Goal: Information Seeking & Learning: Check status

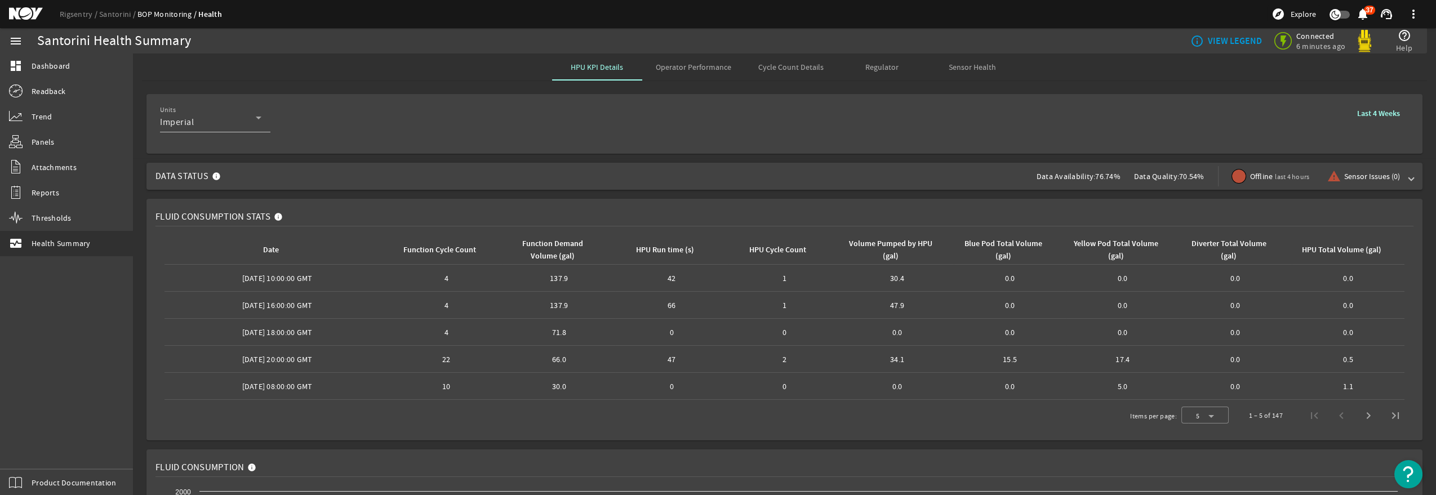
click at [710, 68] on span "Operator Performance" at bounding box center [693, 67] width 75 height 8
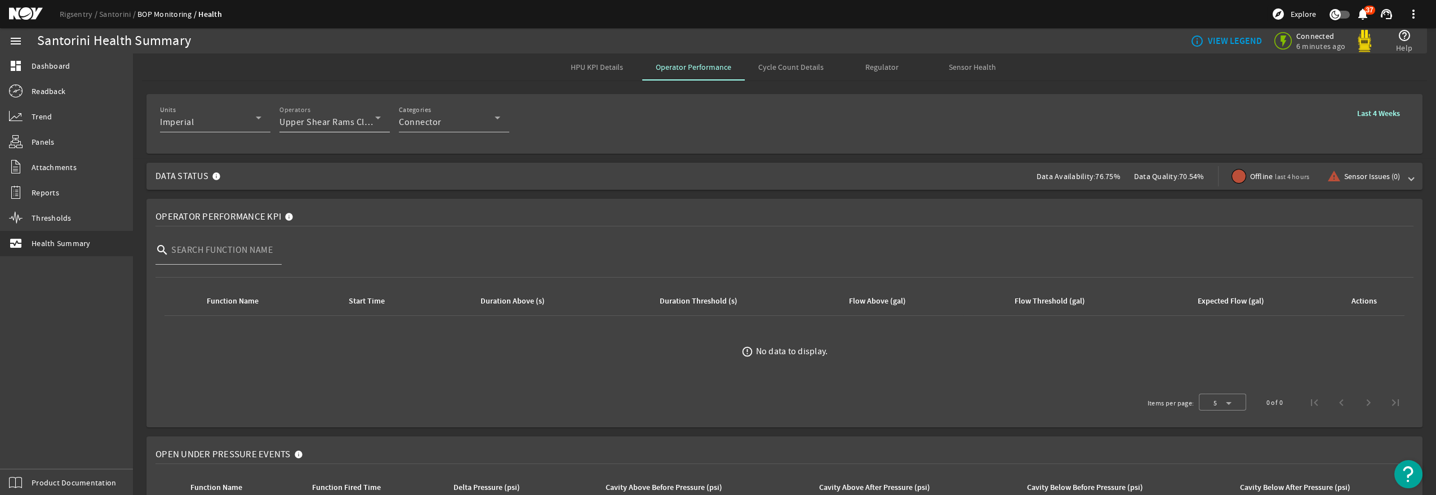
click at [320, 125] on span "Upper Shear Rams Close" at bounding box center [328, 122] width 99 height 11
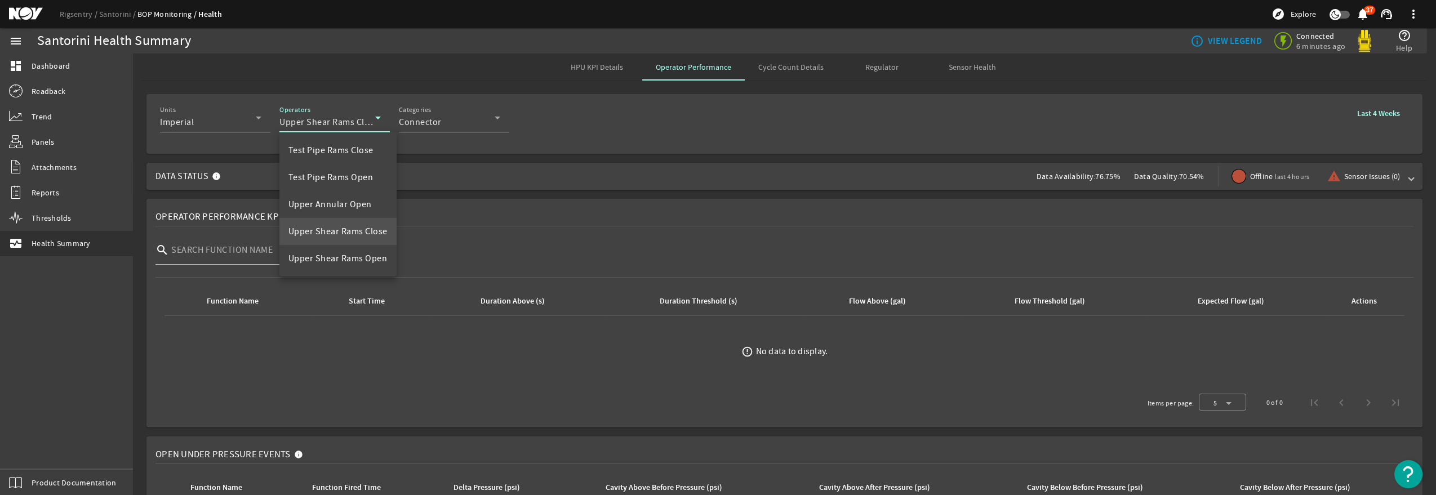
click at [740, 148] on div at bounding box center [718, 247] width 1436 height 495
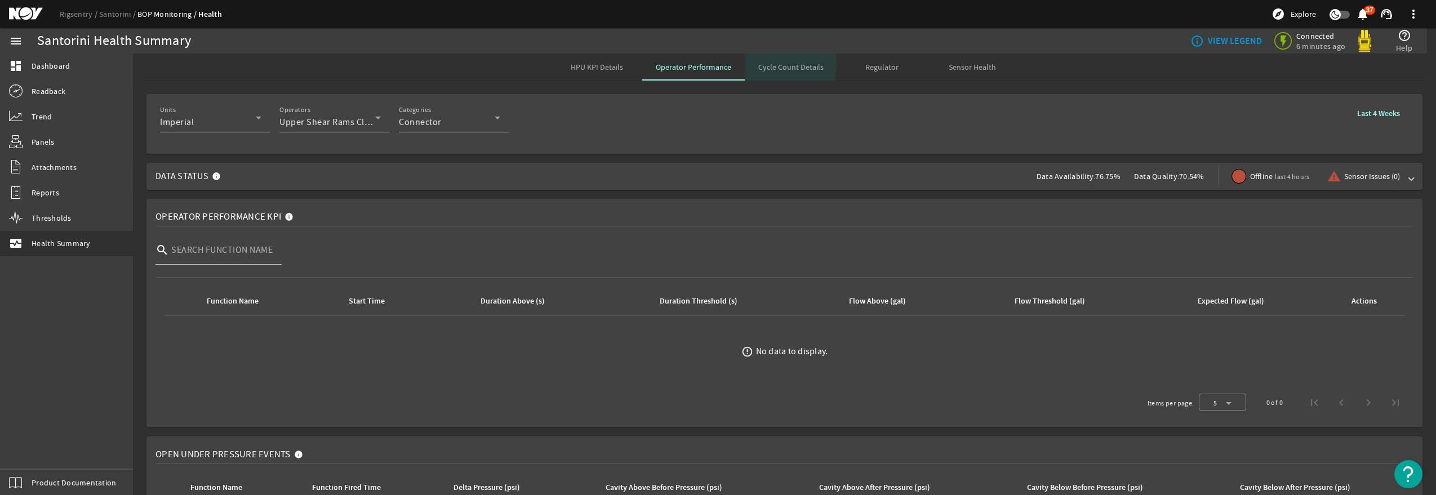
click at [759, 64] on span "Cycle Count Details" at bounding box center [790, 67] width 65 height 8
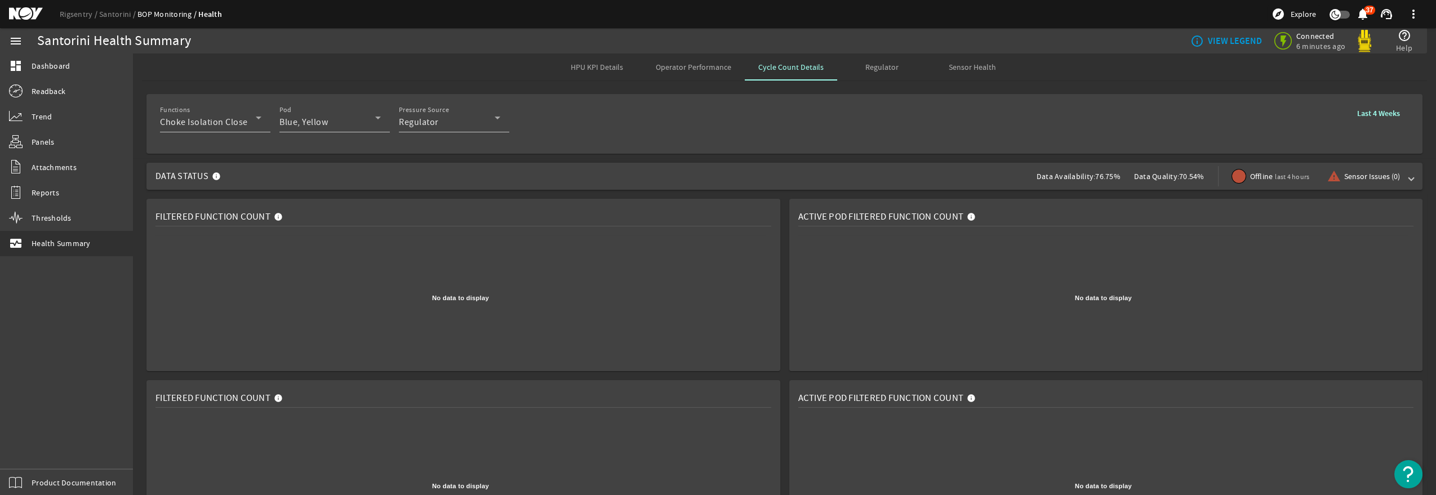
click at [1368, 119] on span at bounding box center [1378, 113] width 61 height 27
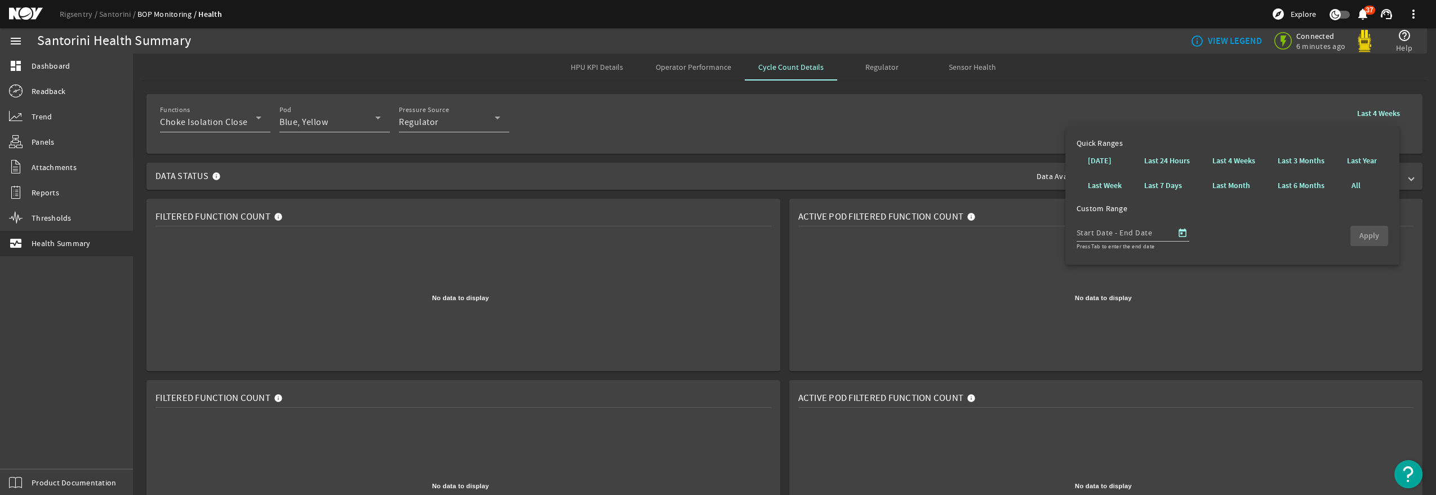
click at [1367, 116] on b "Last 4 Weeks" at bounding box center [1378, 113] width 43 height 11
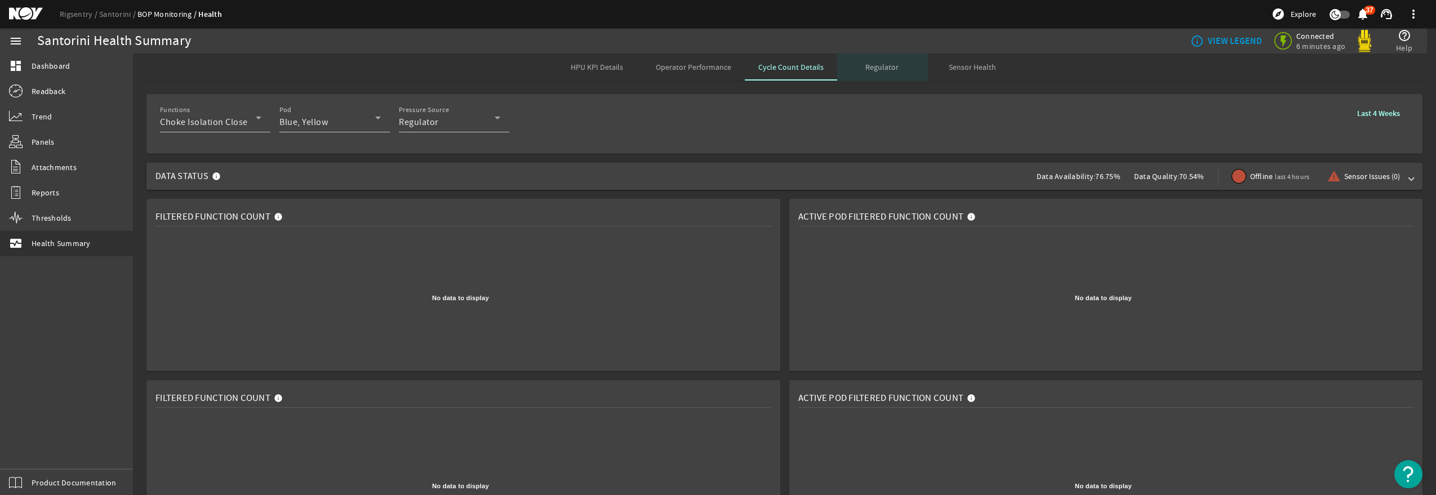
click at [877, 65] on span "Regulator" at bounding box center [881, 67] width 33 height 8
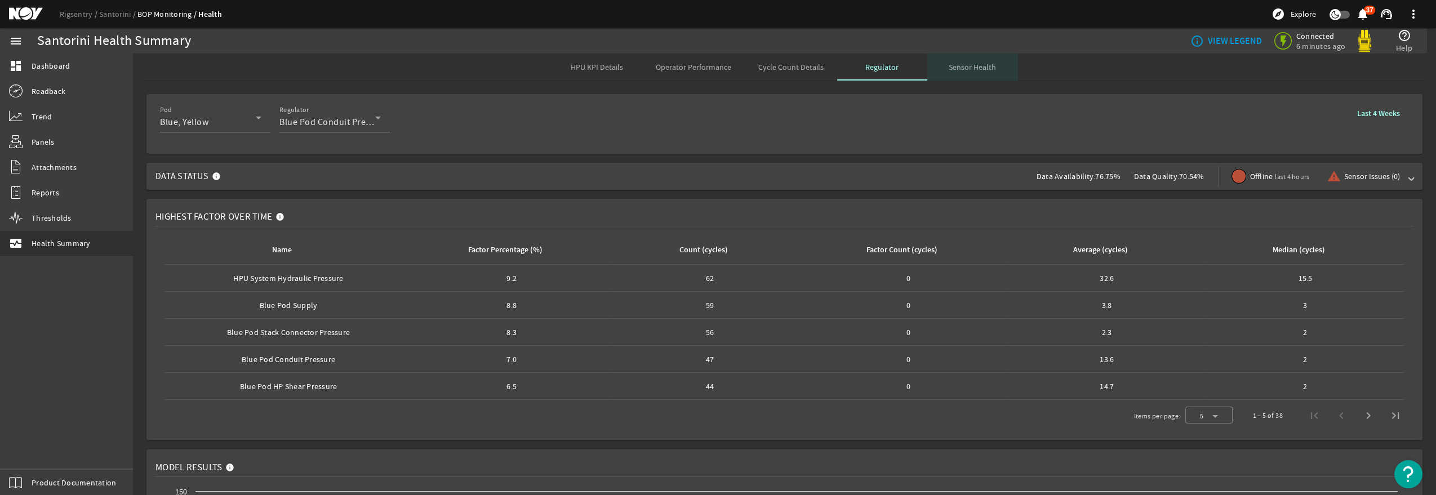
click at [966, 71] on span "Sensor Health" at bounding box center [971, 67] width 47 height 8
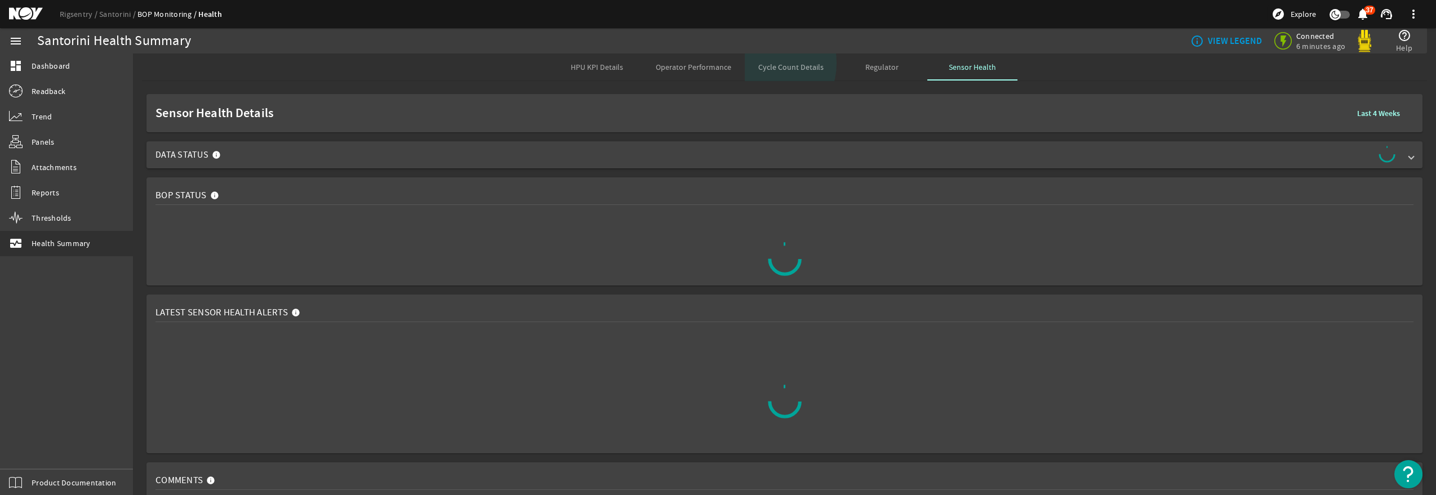
click at [758, 63] on span "Cycle Count Details" at bounding box center [790, 67] width 65 height 8
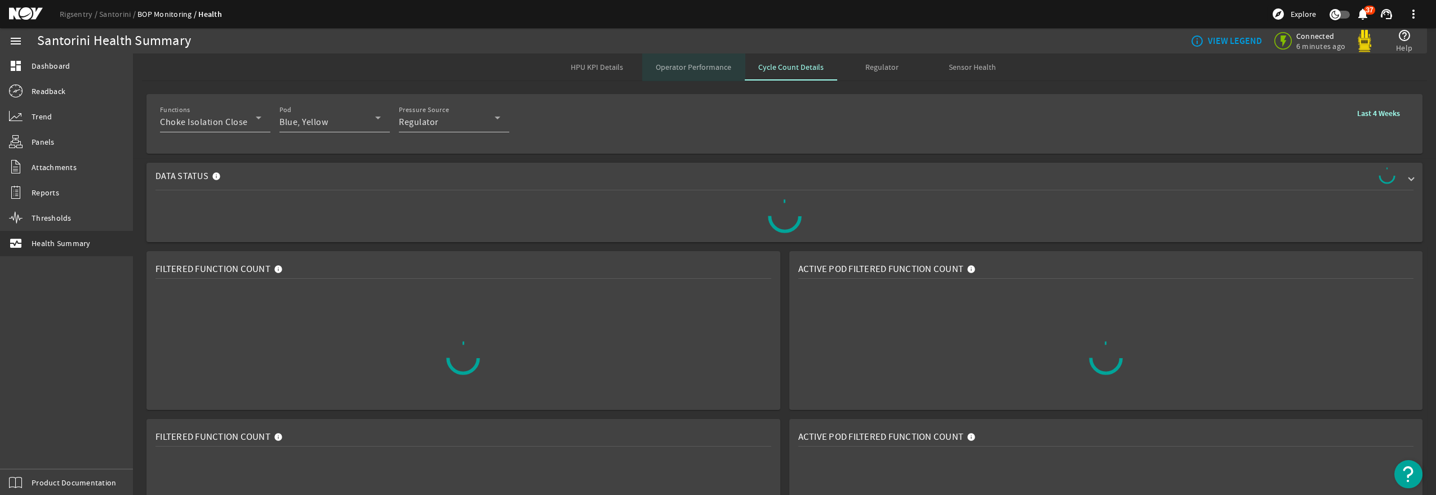
click at [692, 63] on span "Operator Performance" at bounding box center [693, 67] width 75 height 8
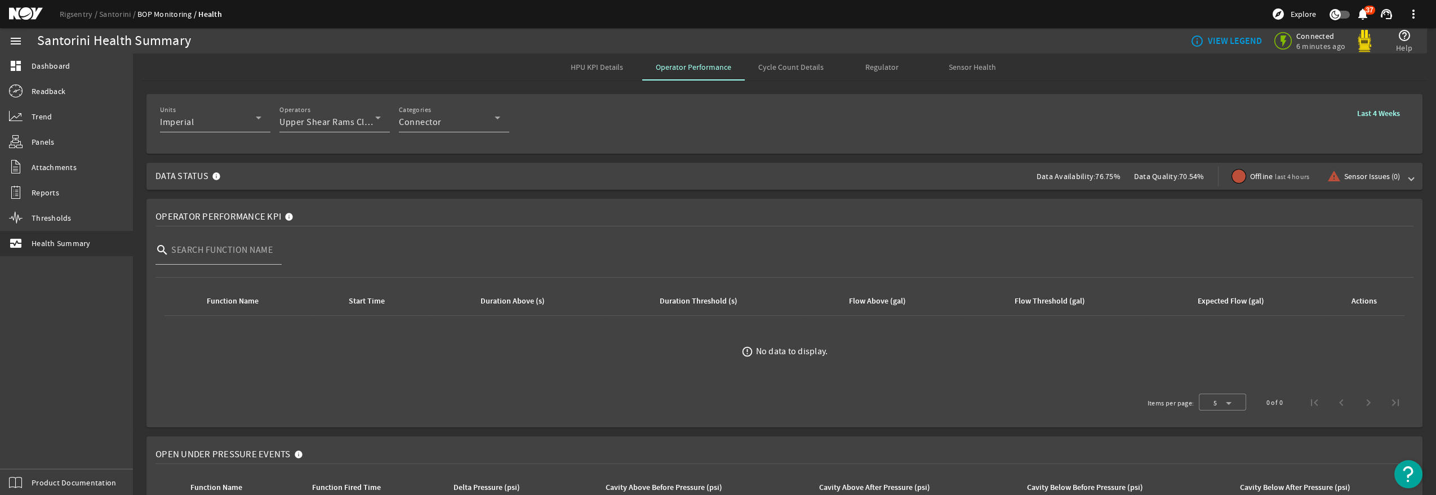
click at [805, 73] on span "Cycle Count Details" at bounding box center [790, 67] width 65 height 27
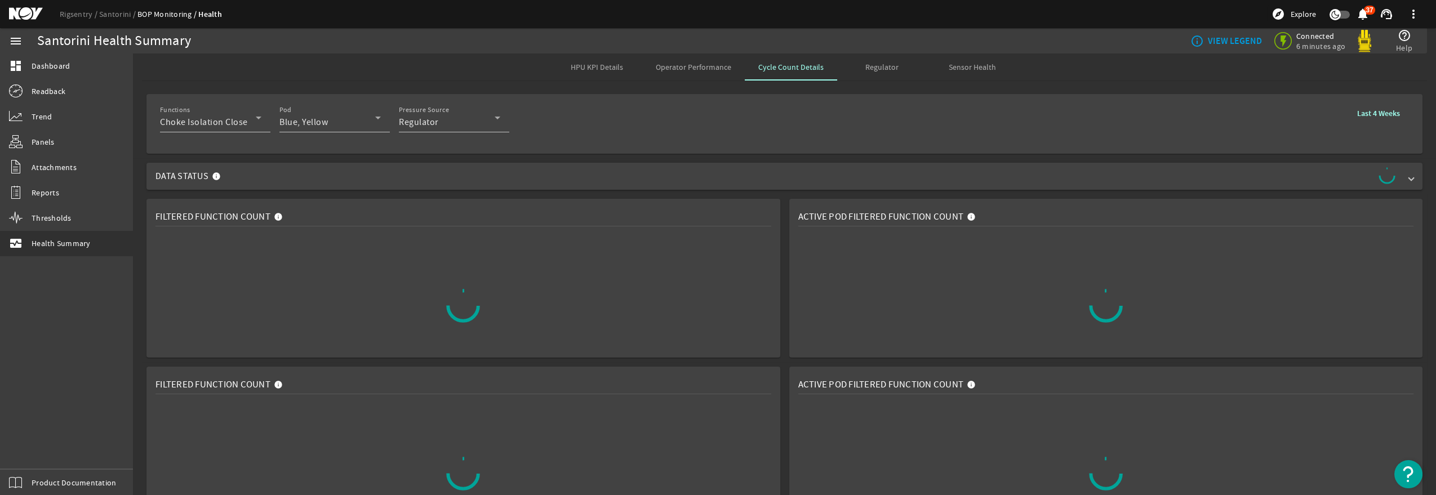
click at [834, 125] on div "Functions Choke Isolation Close Pod Blue, Yellow Pressure Source Regulator Last…" at bounding box center [784, 124] width 1249 height 42
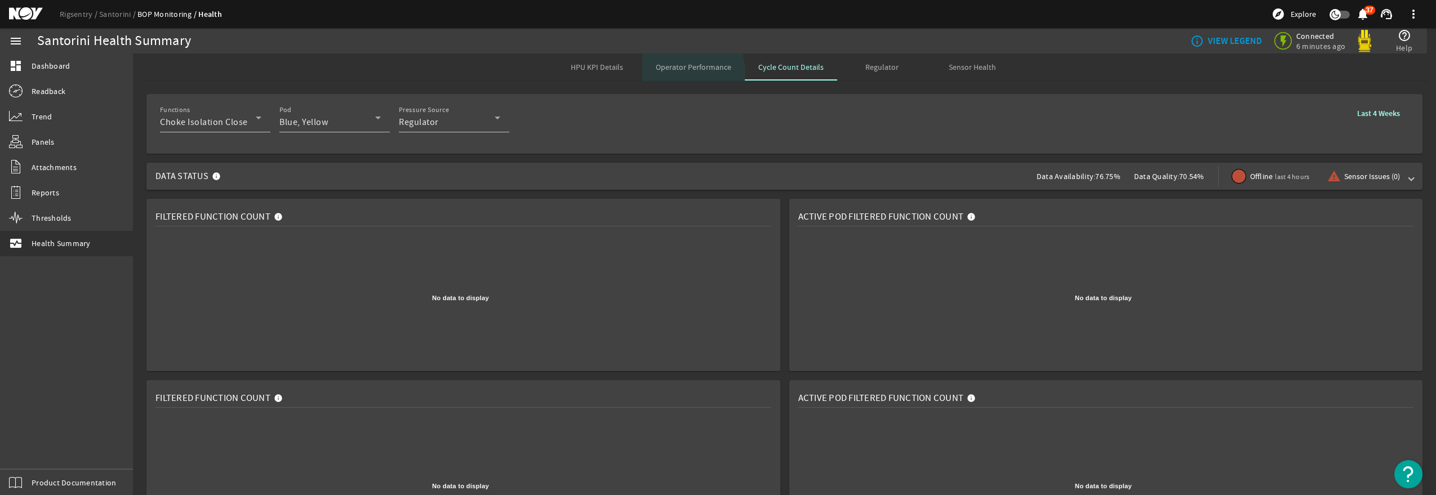
click at [683, 72] on span "Operator Performance" at bounding box center [693, 67] width 75 height 27
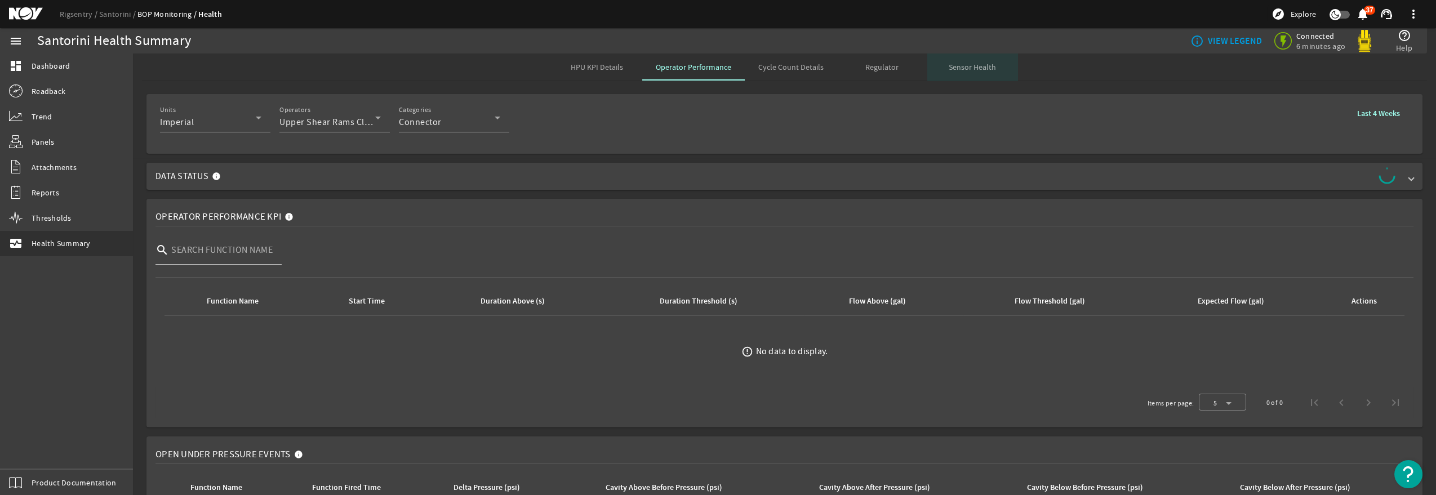
click at [965, 63] on span "Sensor Health" at bounding box center [971, 67] width 47 height 8
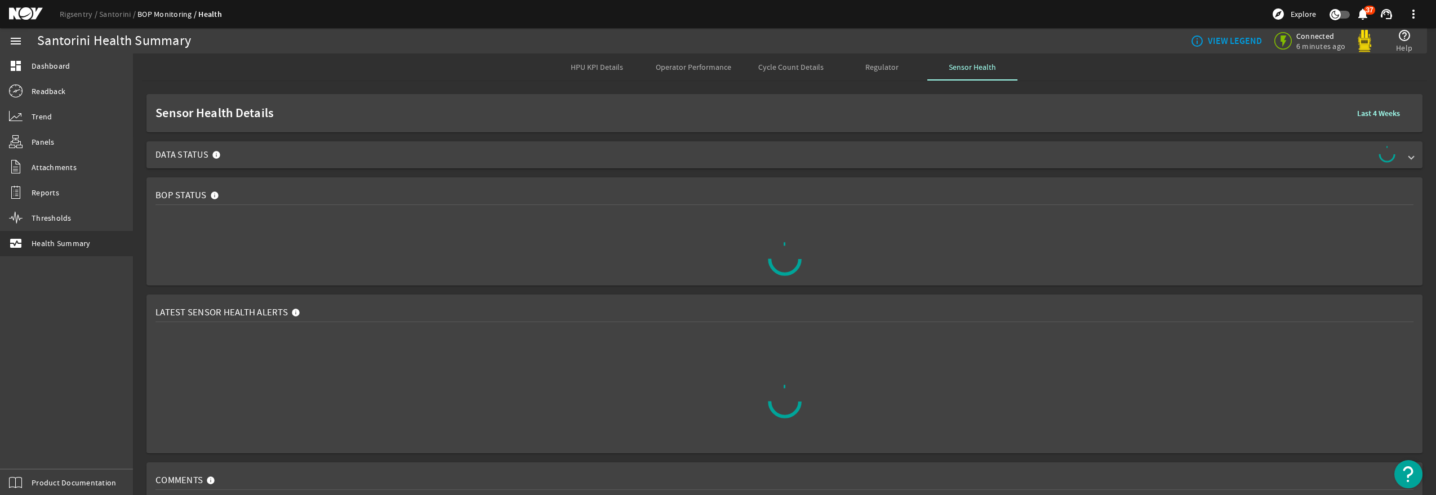
click at [904, 63] on div "Regulator" at bounding box center [882, 67] width 90 height 27
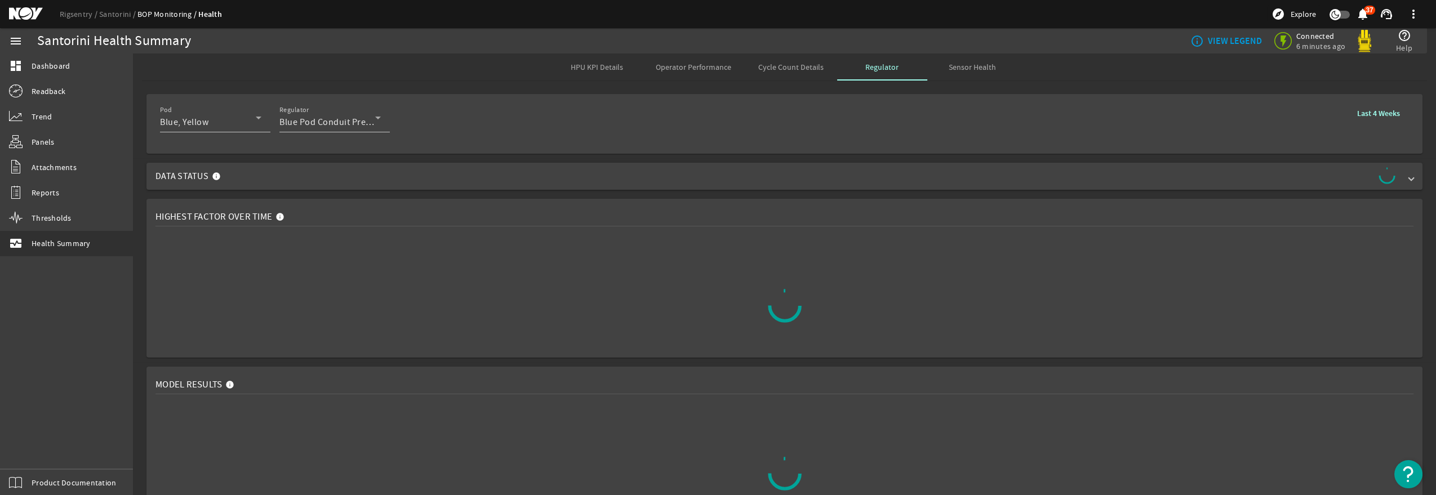
click at [807, 66] on span "Cycle Count Details" at bounding box center [790, 67] width 65 height 8
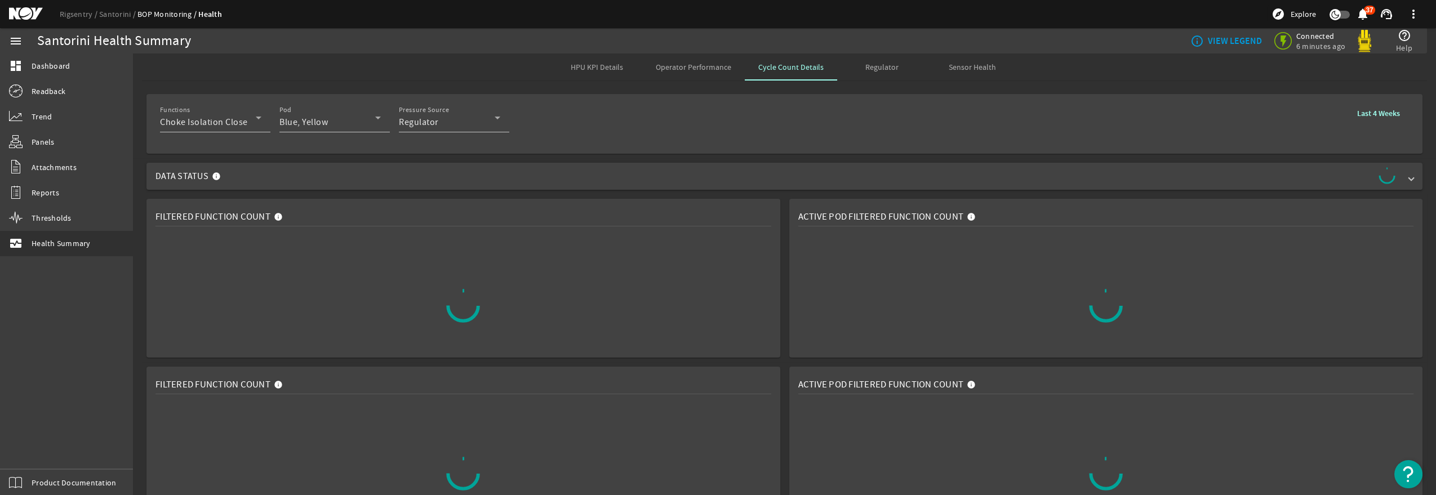
click at [581, 66] on span "HPU KPI Details" at bounding box center [597, 67] width 52 height 8
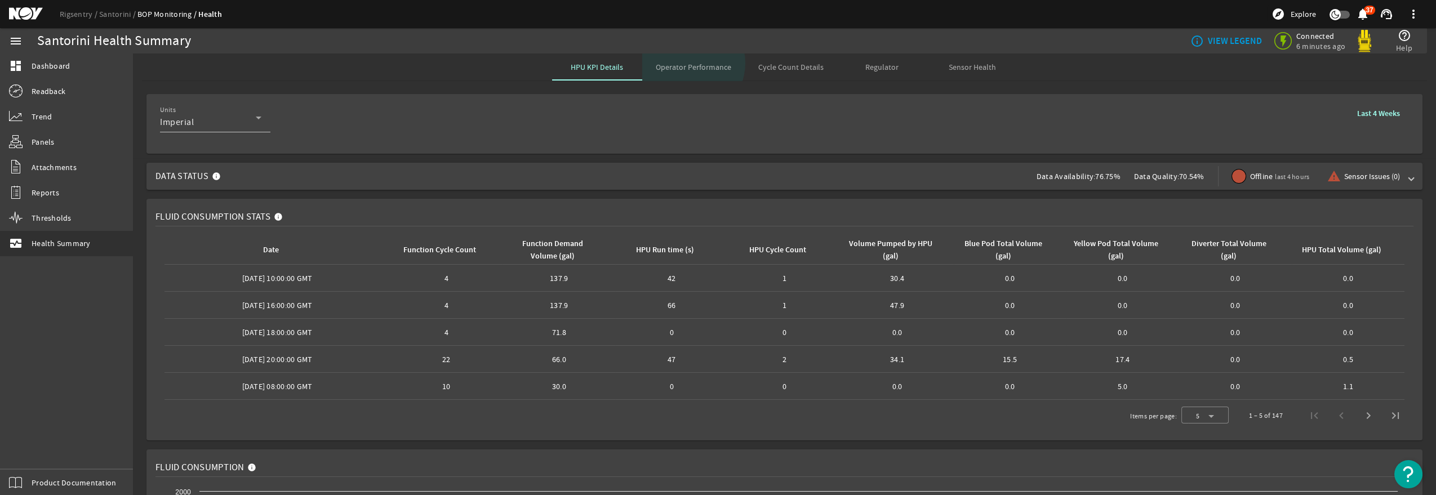
click at [685, 63] on span "Operator Performance" at bounding box center [693, 67] width 75 height 8
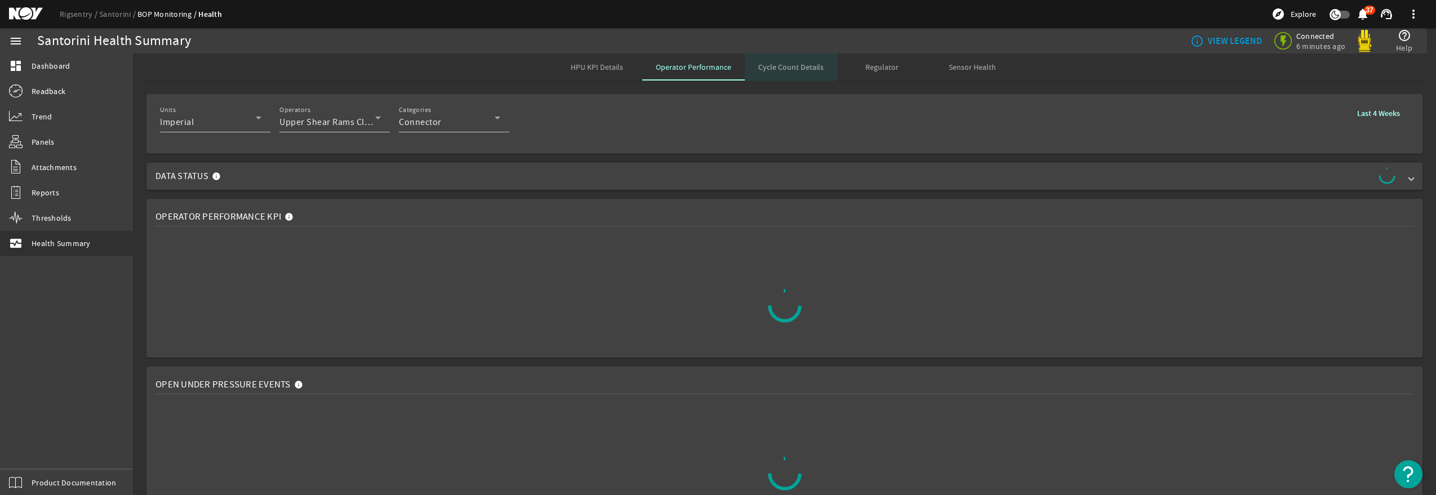
click at [813, 66] on span "Cycle Count Details" at bounding box center [790, 67] width 65 height 8
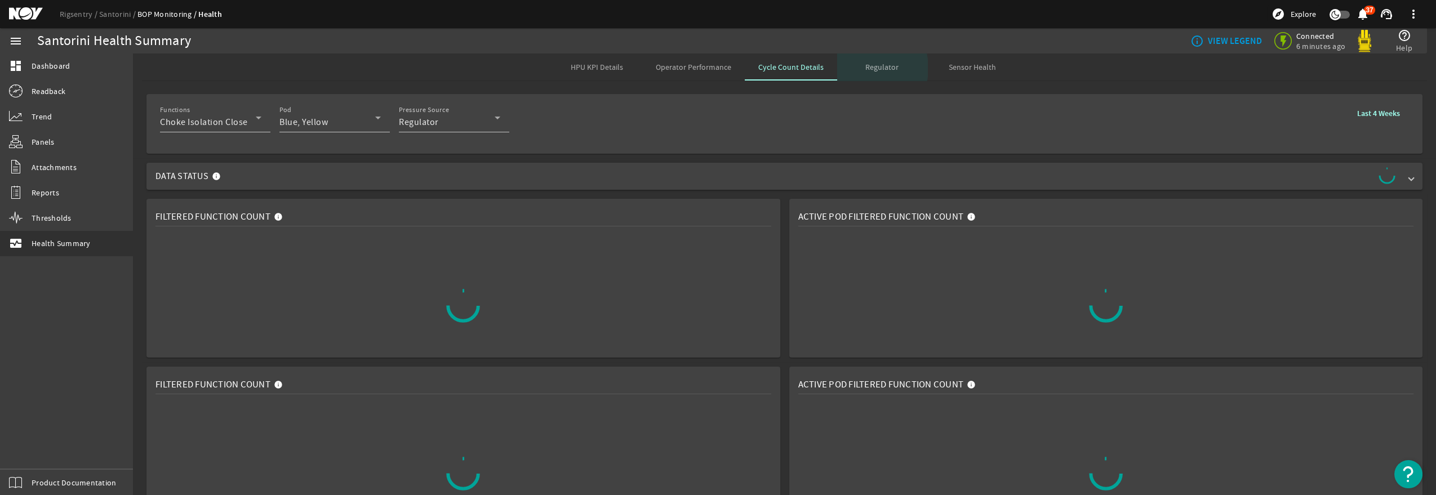
click at [856, 68] on div "Regulator" at bounding box center [882, 67] width 90 height 27
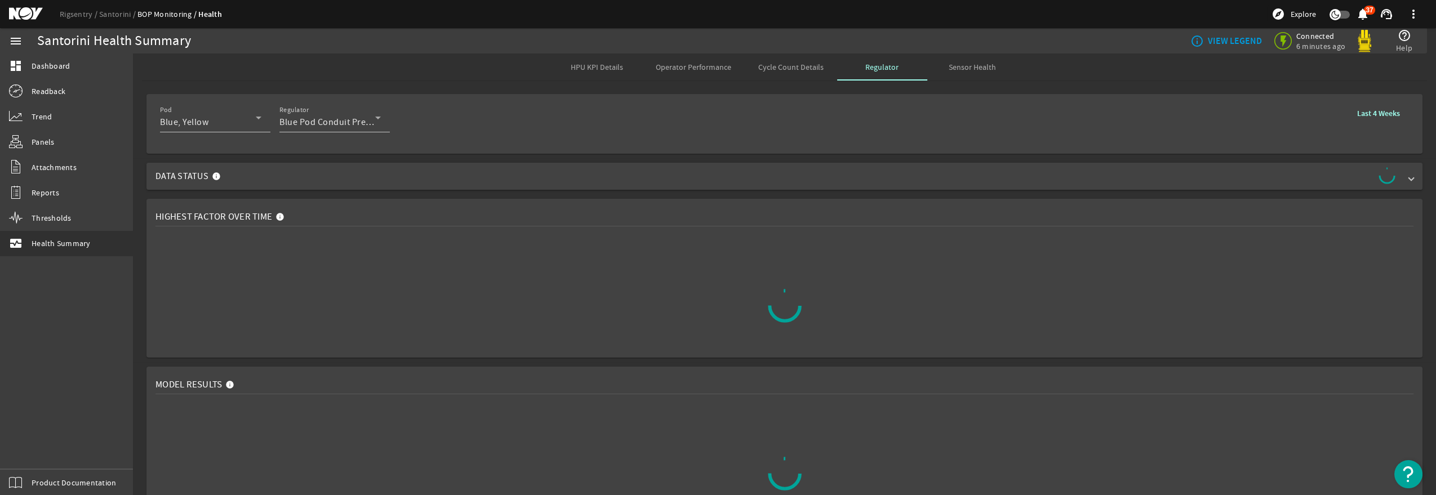
click at [221, 175] on mat-icon at bounding box center [219, 179] width 14 height 14
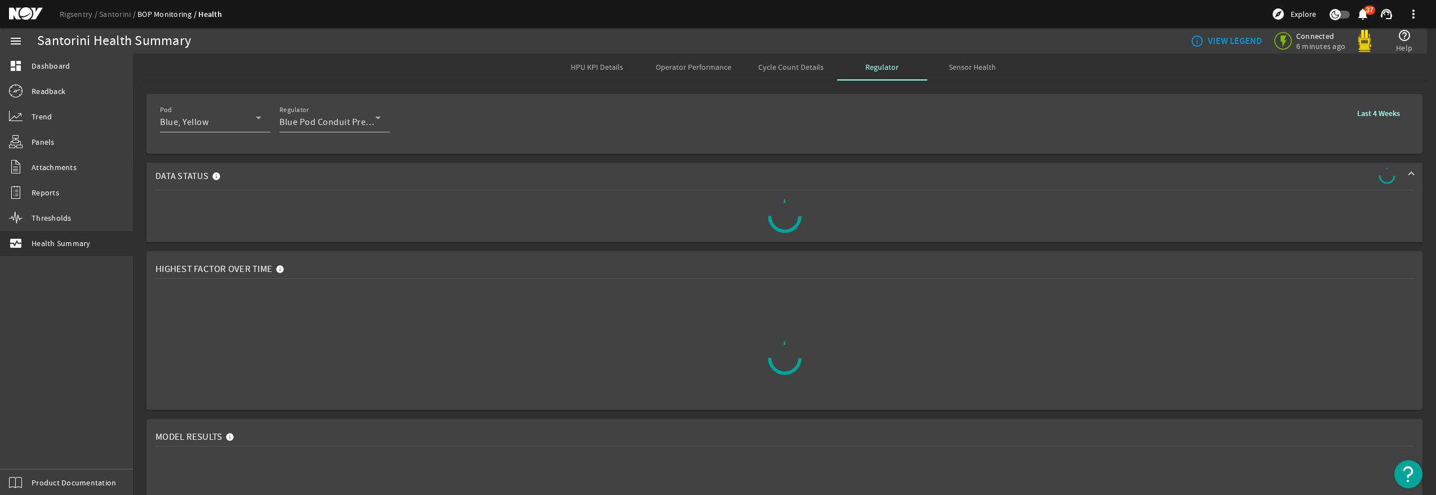
click at [226, 177] on span "Data Status" at bounding box center [781, 176] width 1253 height 18
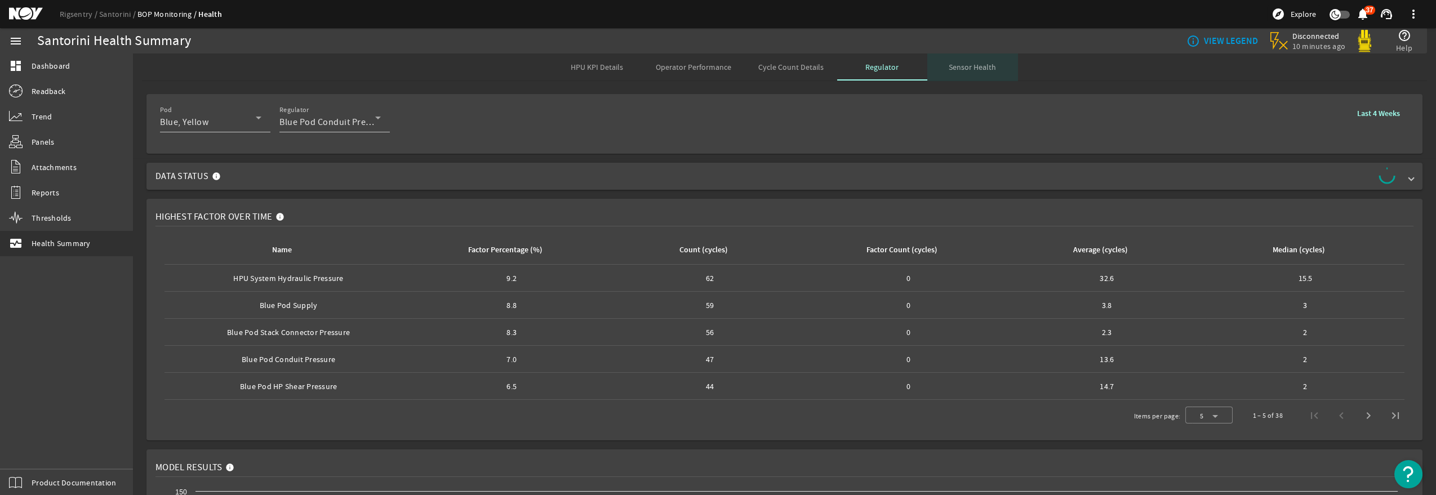
click at [1007, 60] on div "Sensor Health" at bounding box center [972, 67] width 90 height 27
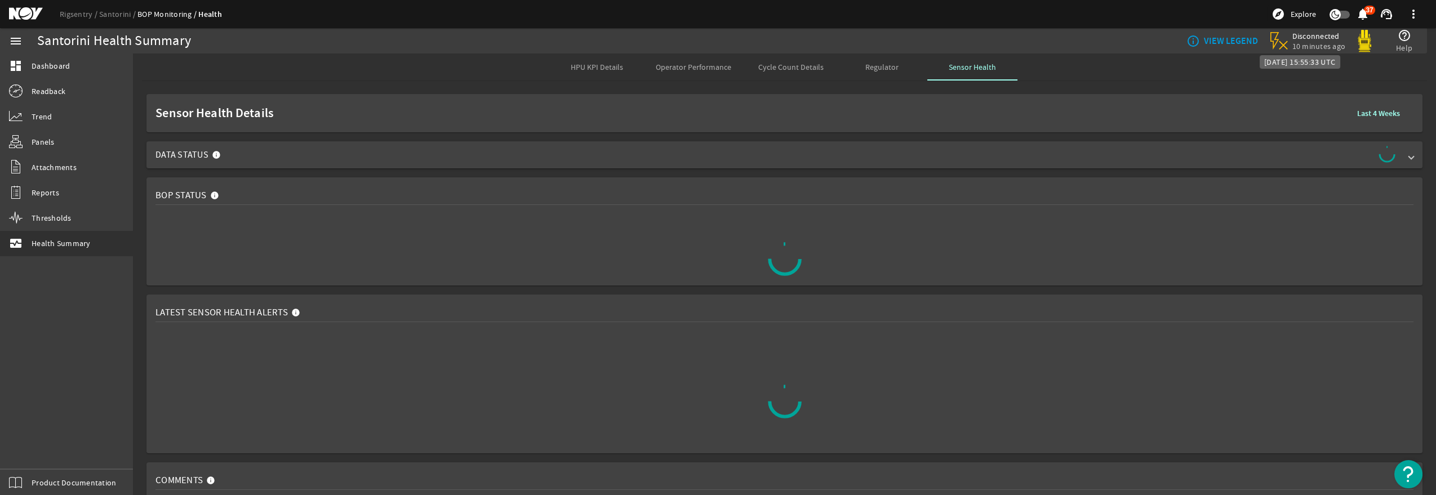
click at [1318, 34] on span "Disconnected" at bounding box center [1319, 36] width 54 height 10
click at [1310, 38] on span "Disconnected" at bounding box center [1319, 36] width 54 height 10
click at [1318, 46] on span "10 minutes ago" at bounding box center [1319, 46] width 54 height 10
click at [1253, 42] on b "VIEW LEGEND" at bounding box center [1231, 40] width 54 height 11
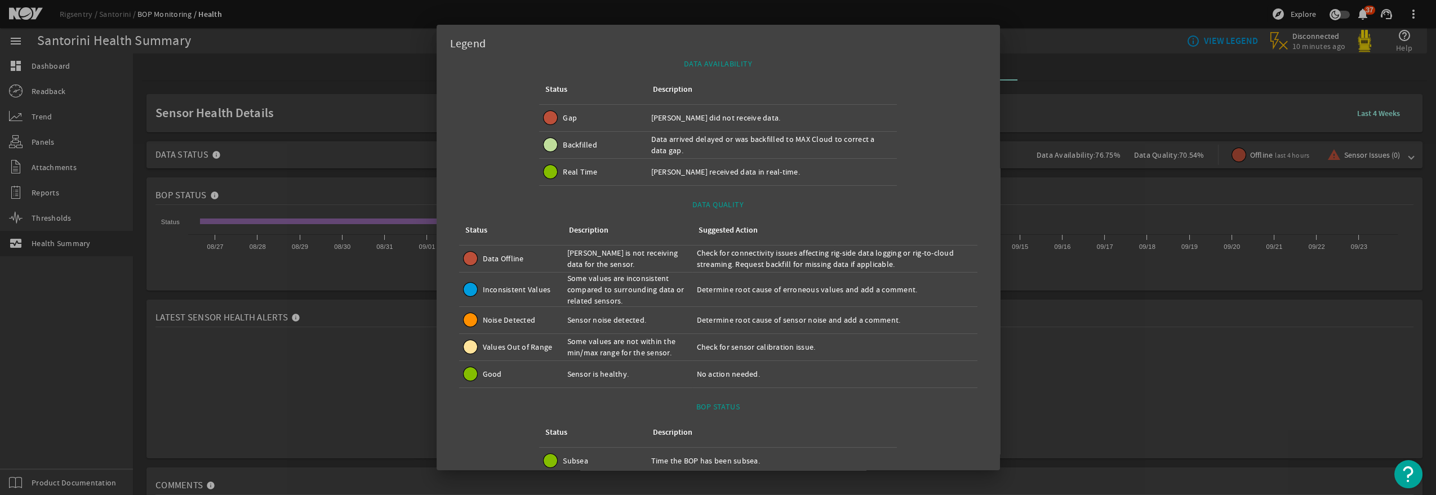
drag, startPoint x: 1226, startPoint y: 42, endPoint x: 1193, endPoint y: 39, distance: 32.2
click at [1226, 42] on div at bounding box center [718, 247] width 1436 height 495
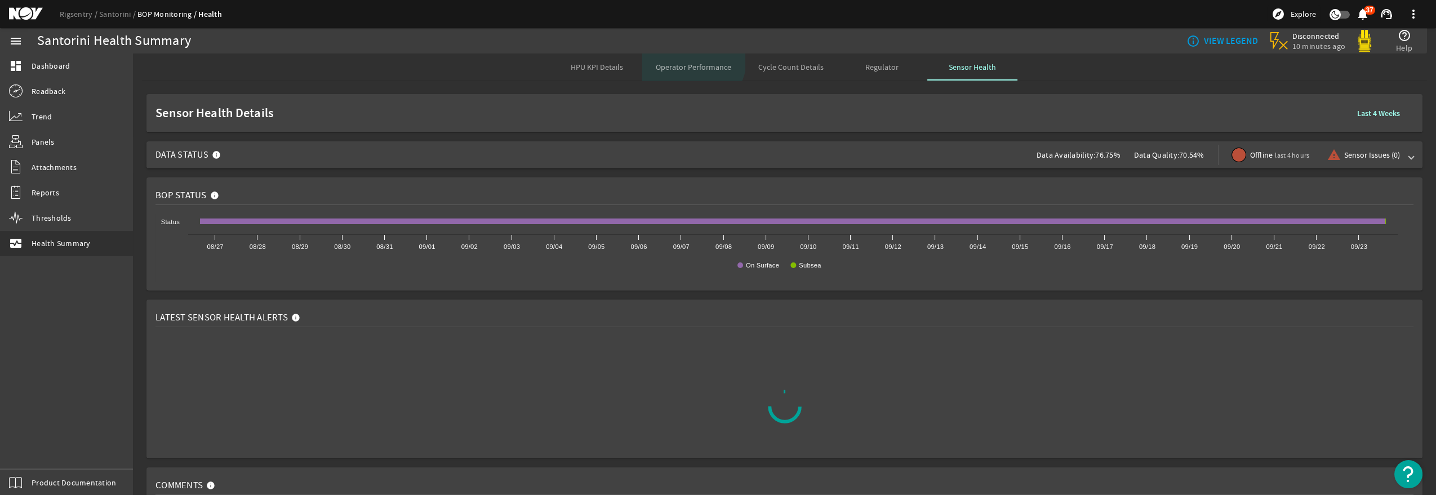
click at [689, 60] on span "Operator Performance" at bounding box center [693, 67] width 75 height 27
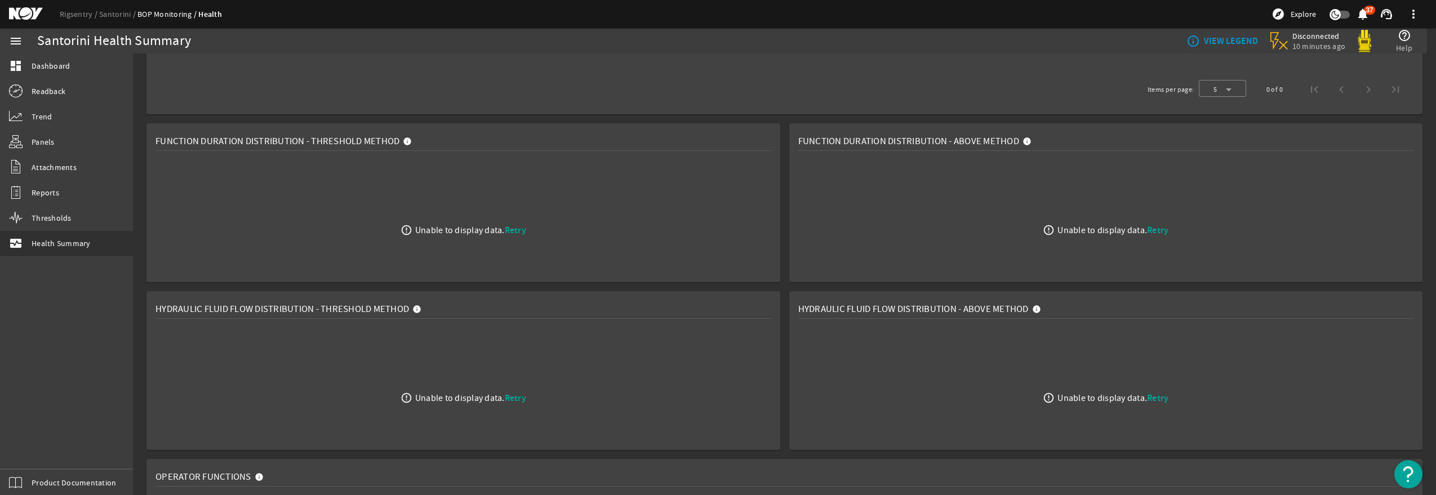
scroll to position [640, 0]
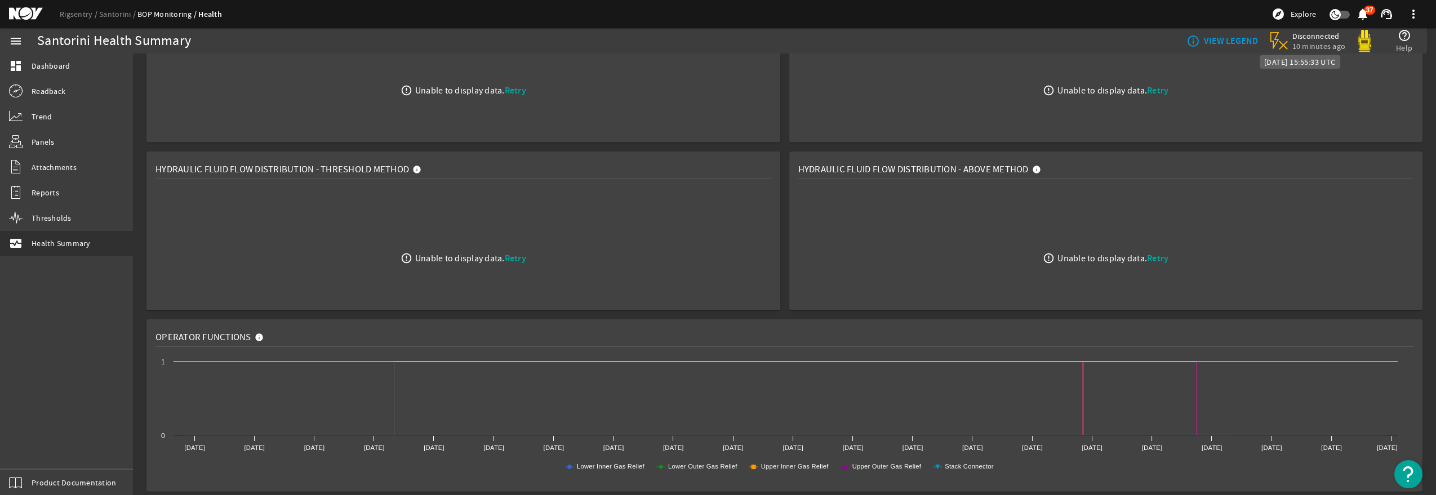
click at [1302, 42] on span "10 minutes ago" at bounding box center [1319, 46] width 54 height 10
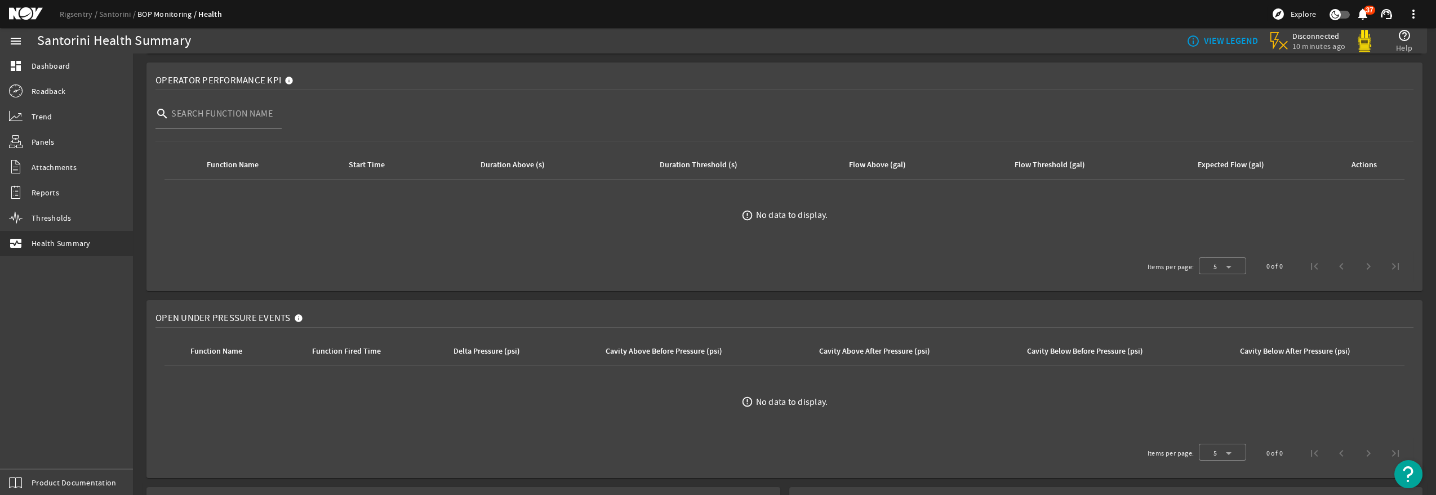
scroll to position [0, 0]
